Goal: Task Accomplishment & Management: Manage account settings

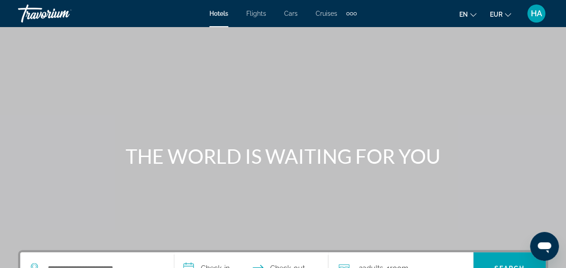
click at [549, 246] on icon "Ouvrir la fenêtre de messagerie" at bounding box center [545, 247] width 14 height 11
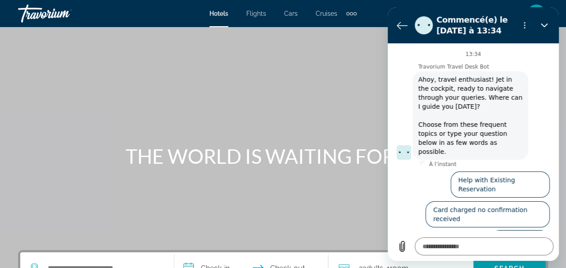
click at [522, 231] on button "Talk to an agent" at bounding box center [520, 244] width 60 height 26
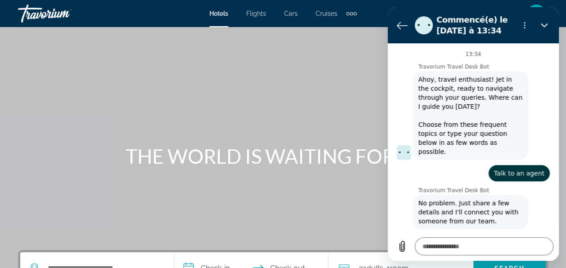
scroll to position [69, 0]
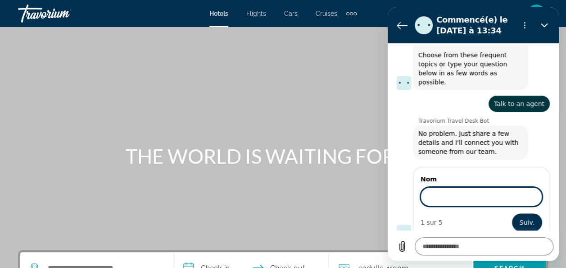
type textarea "*"
type input "*******"
click at [520, 217] on span "Suiv." at bounding box center [527, 222] width 15 height 11
type textarea "*"
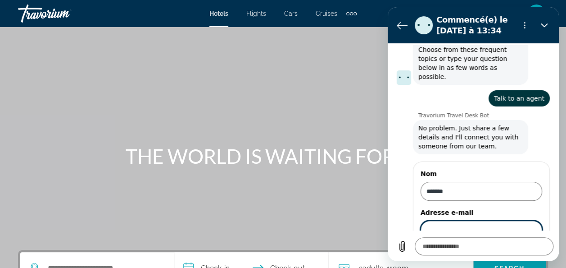
scroll to position [108, 0]
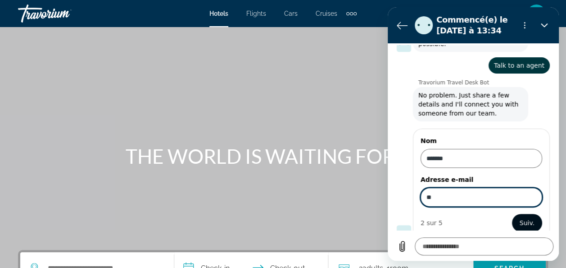
type input "**********"
click at [519, 220] on button "Suiv." at bounding box center [527, 222] width 30 height 18
type textarea "*"
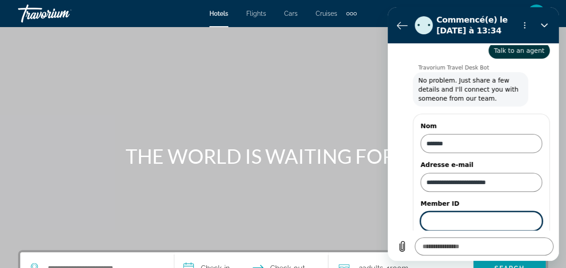
scroll to position [146, 0]
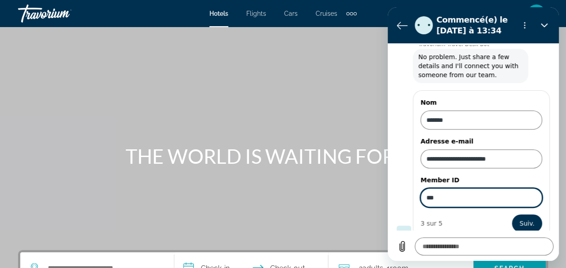
type input "***"
type textarea "*"
type input "******"
click at [527, 218] on span "Suiv." at bounding box center [527, 223] width 15 height 11
type textarea "*"
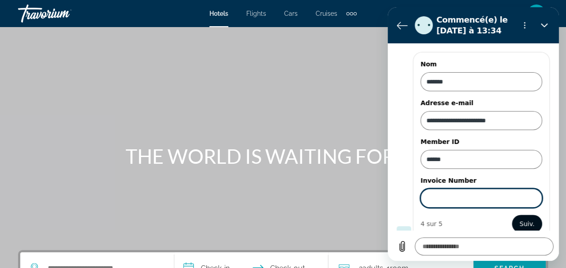
scroll to position [185, 0]
type input "*"
click at [527, 218] on span "Suiv." at bounding box center [527, 223] width 15 height 11
type textarea "*"
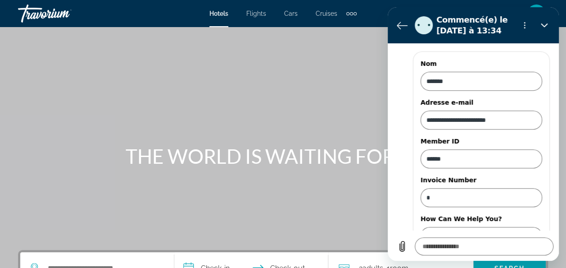
scroll to position [222, 0]
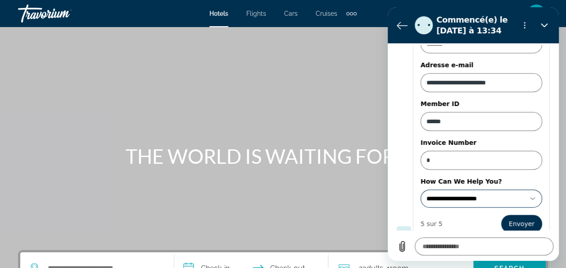
click at [499, 194] on input "**********" at bounding box center [475, 198] width 99 height 9
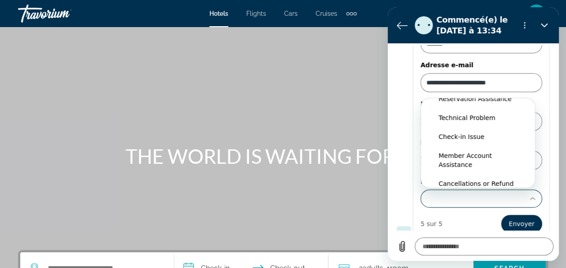
scroll to position [11, 0]
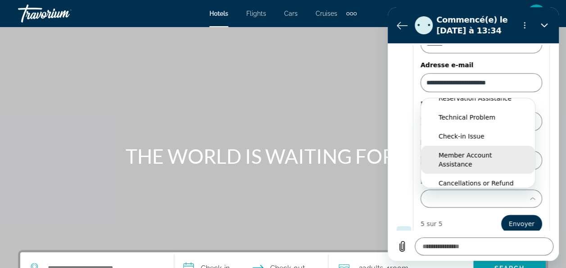
click at [495, 153] on div "Member Account Assistance" at bounding box center [478, 159] width 79 height 18
type input "**********"
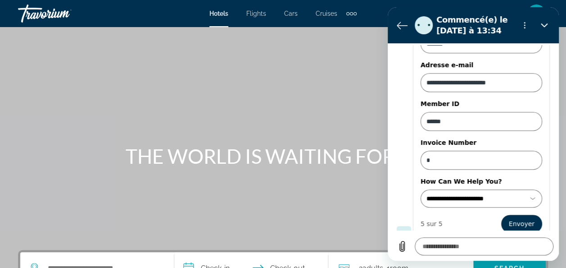
scroll to position [0, 0]
click at [521, 218] on span "Envoyer" at bounding box center [522, 223] width 26 height 11
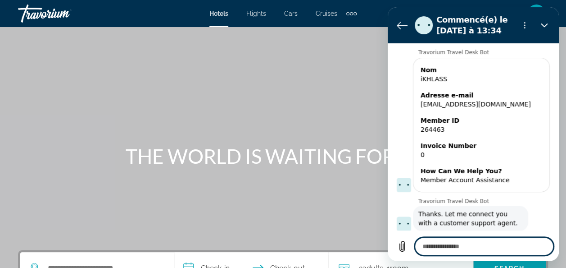
scroll to position [187, 0]
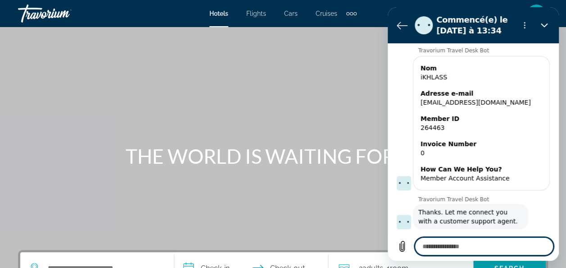
click at [449, 248] on textarea at bounding box center [484, 246] width 139 height 18
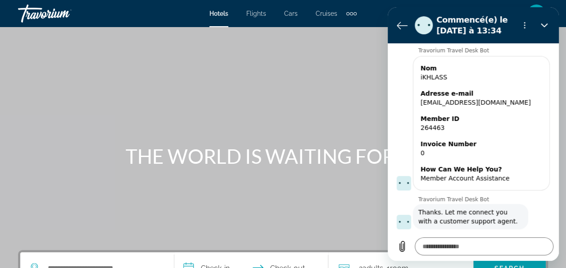
click at [538, 5] on div "HA" at bounding box center [536, 14] width 18 height 18
click at [543, 22] on icon "Fermer" at bounding box center [544, 25] width 7 height 7
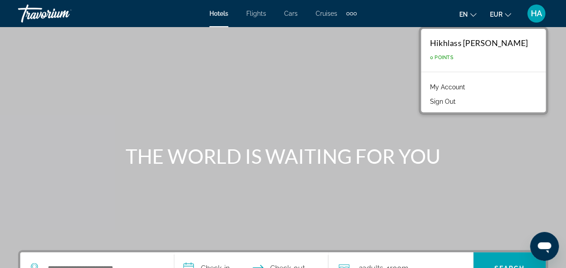
click at [536, 10] on span "HA" at bounding box center [536, 13] width 11 height 9
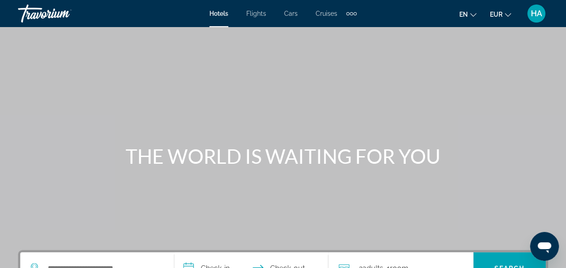
click at [533, 12] on span "HA" at bounding box center [536, 13] width 11 height 9
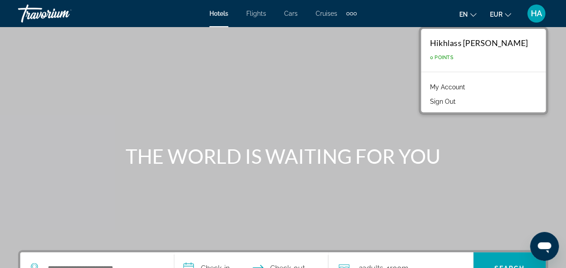
click at [434, 83] on link "My Account" at bounding box center [448, 87] width 44 height 12
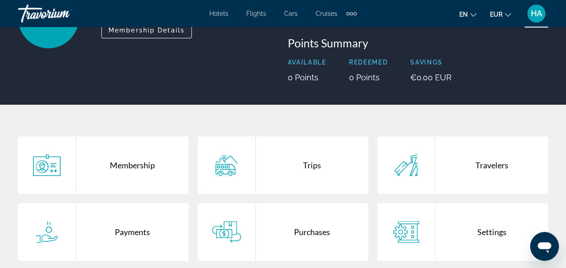
scroll to position [101, 0]
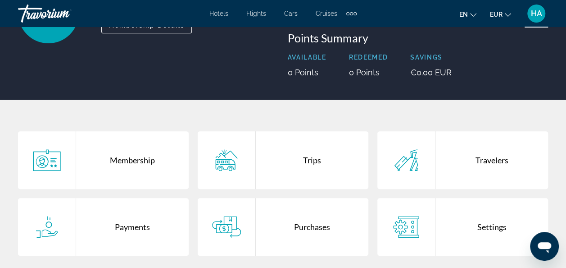
click at [144, 160] on div "Membership" at bounding box center [132, 160] width 113 height 58
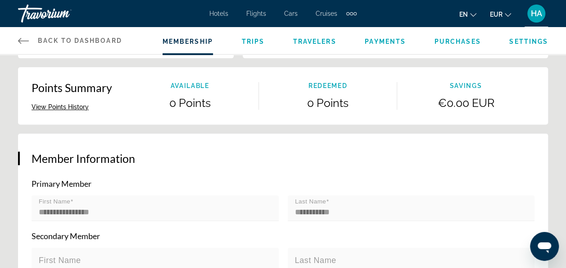
scroll to position [95, 0]
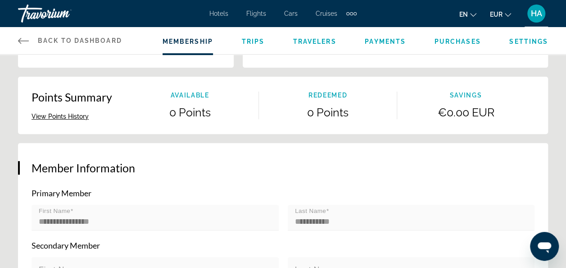
click at [257, 42] on span "Trips" at bounding box center [252, 41] width 23 height 7
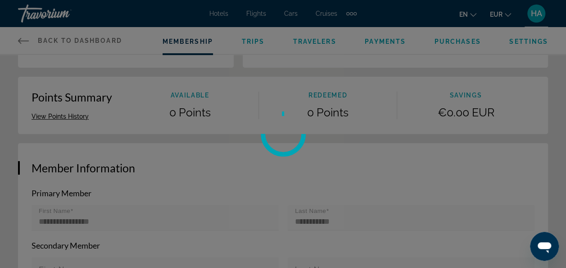
click at [318, 40] on div at bounding box center [283, 134] width 566 height 268
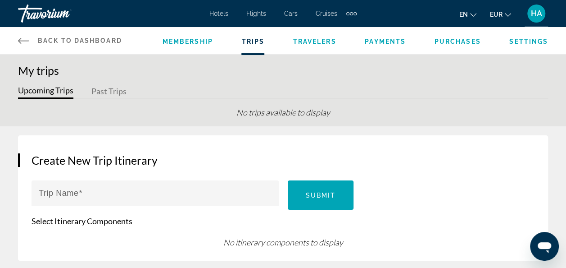
click at [304, 42] on span "Travelers" at bounding box center [314, 41] width 43 height 7
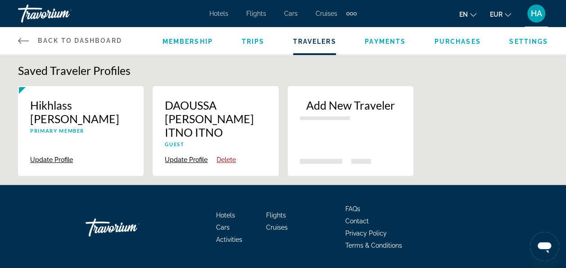
type textarea "*"
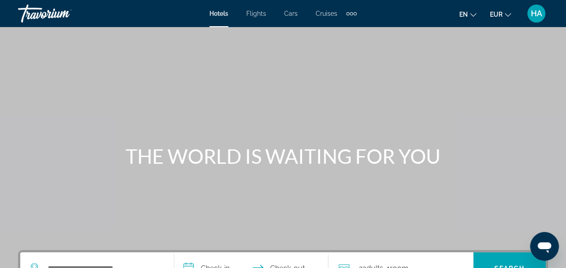
click at [532, 16] on span "HA" at bounding box center [536, 13] width 11 height 9
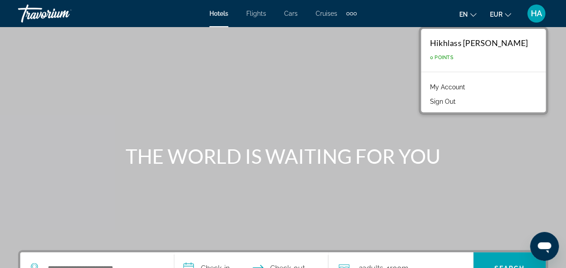
click at [447, 91] on link "My Account" at bounding box center [448, 87] width 44 height 12
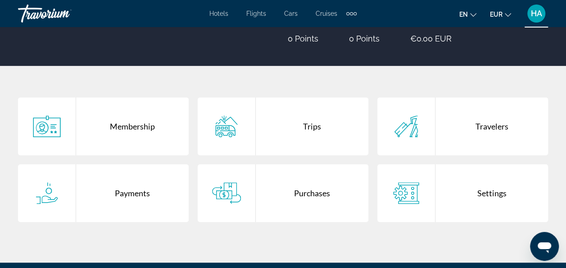
scroll to position [143, 0]
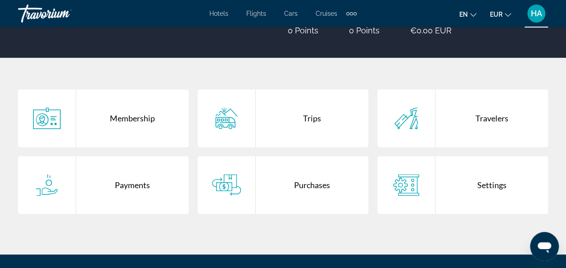
click at [148, 114] on div "Membership" at bounding box center [132, 118] width 113 height 58
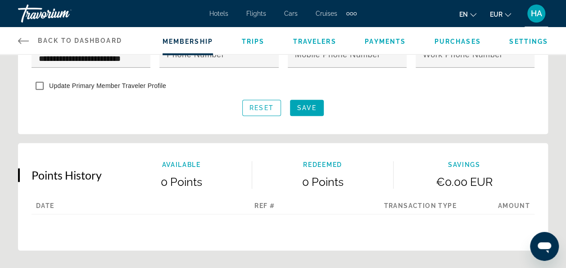
scroll to position [434, 0]
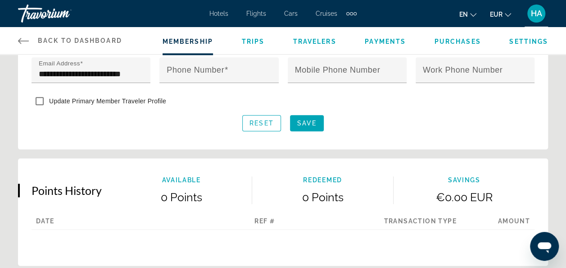
click at [141, 100] on span "Update Primary Member Traveler Profile" at bounding box center [107, 100] width 117 height 7
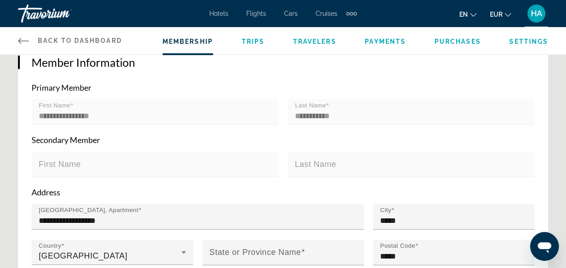
click at [320, 41] on span "Travelers" at bounding box center [314, 41] width 43 height 7
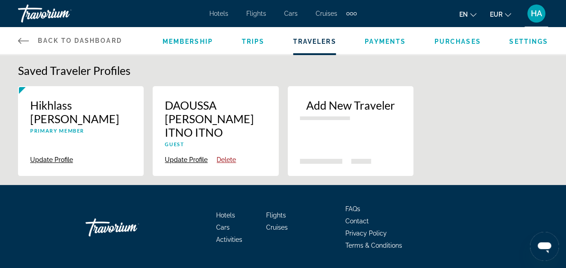
click at [192, 155] on button "Update Profile" at bounding box center [186, 159] width 43 height 8
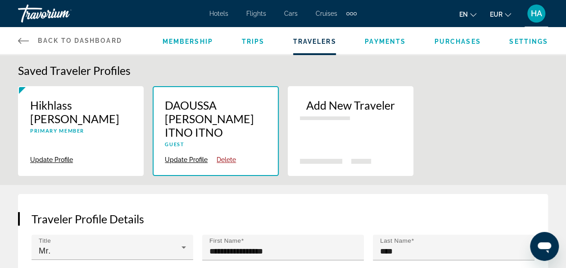
click at [82, 110] on p "Hikhlass [PERSON_NAME]" at bounding box center [80, 111] width 101 height 27
drag, startPoint x: 32, startPoint y: 103, endPoint x: 96, endPoint y: 119, distance: 66.7
click at [96, 119] on p "Hikhlass [PERSON_NAME]" at bounding box center [80, 111] width 101 height 27
copy p "Hikhlass [PERSON_NAME]"
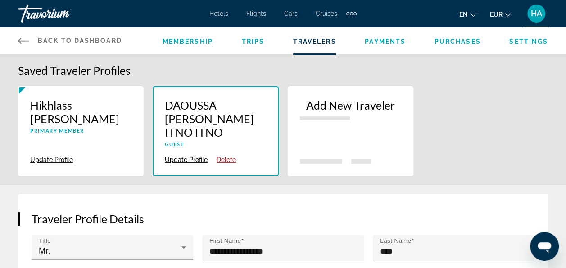
click at [23, 38] on icon "Main content" at bounding box center [23, 40] width 11 height 11
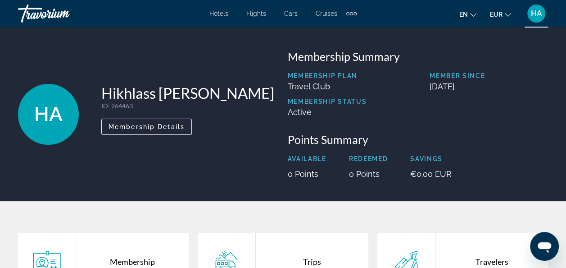
click at [541, 235] on div "Ouvrir la fenêtre de messagerie" at bounding box center [544, 245] width 27 height 27
